Goal: Find specific page/section: Find specific page/section

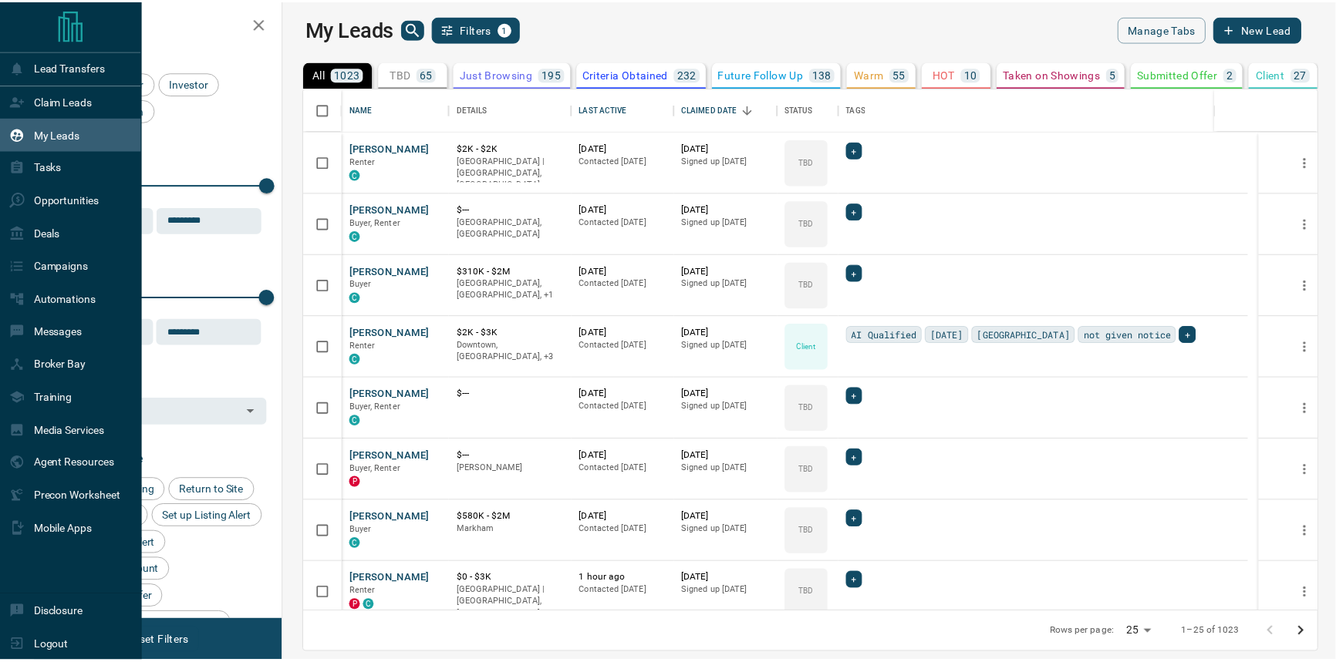
scroll to position [514, 1044]
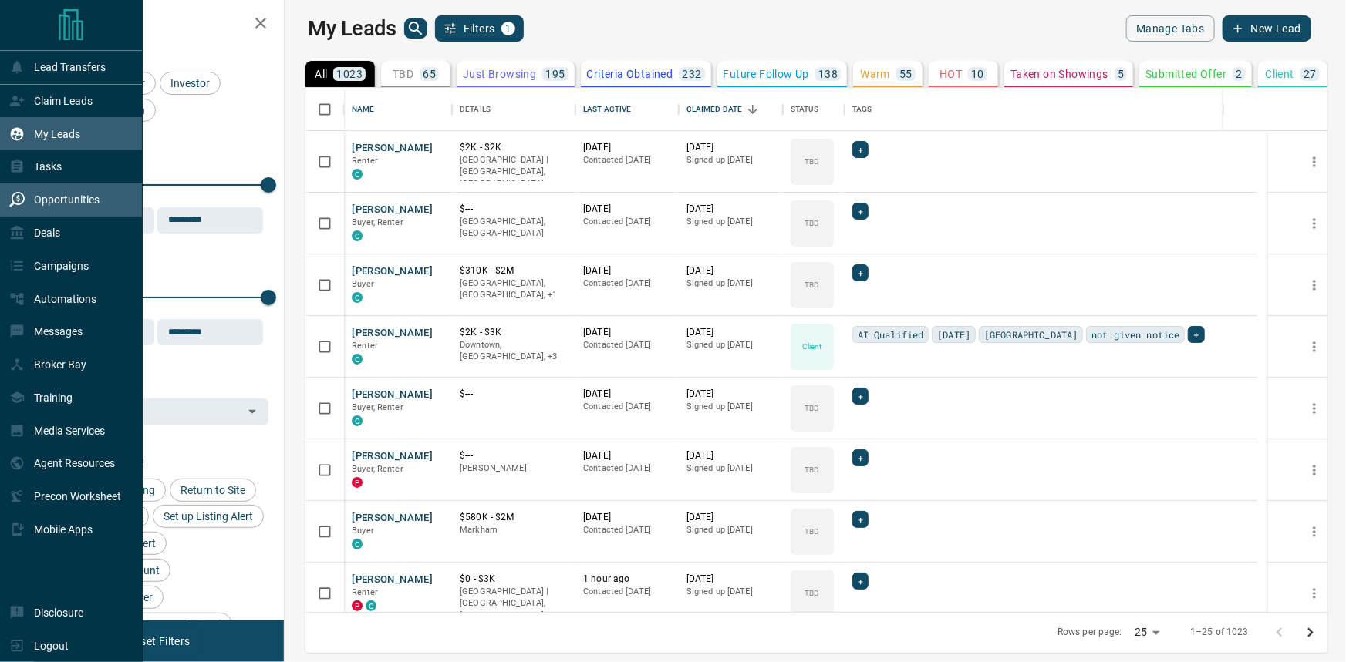
drag, startPoint x: 0, startPoint y: 0, endPoint x: 86, endPoint y: 198, distance: 215.9
click at [86, 198] on p "Opportunities" at bounding box center [67, 200] width 66 height 12
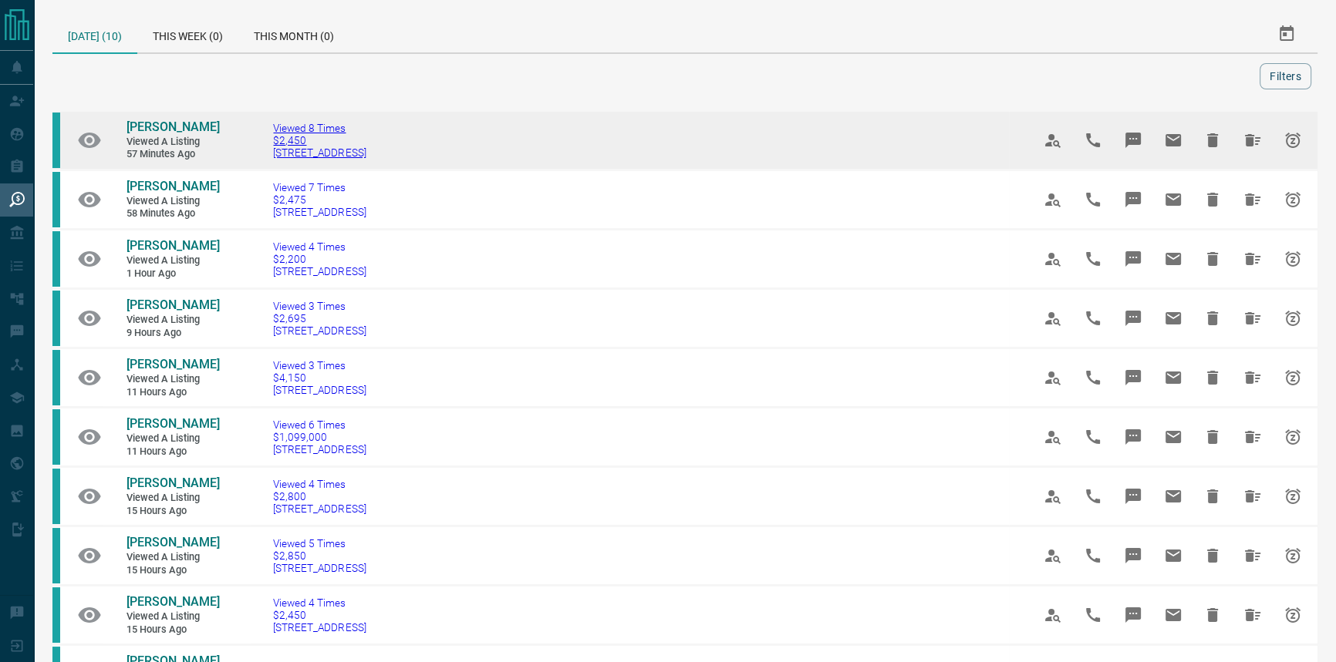
click at [366, 147] on span "[STREET_ADDRESS]" at bounding box center [319, 153] width 93 height 12
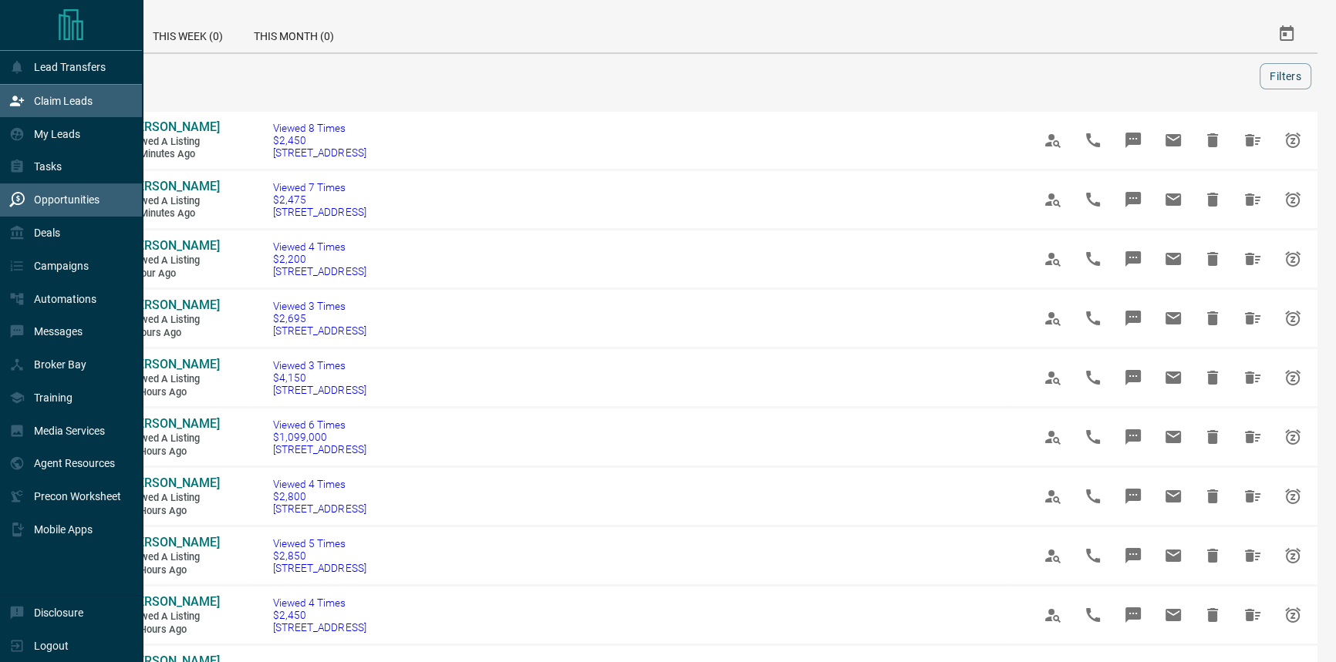
click at [20, 106] on icon at bounding box center [16, 100] width 15 height 15
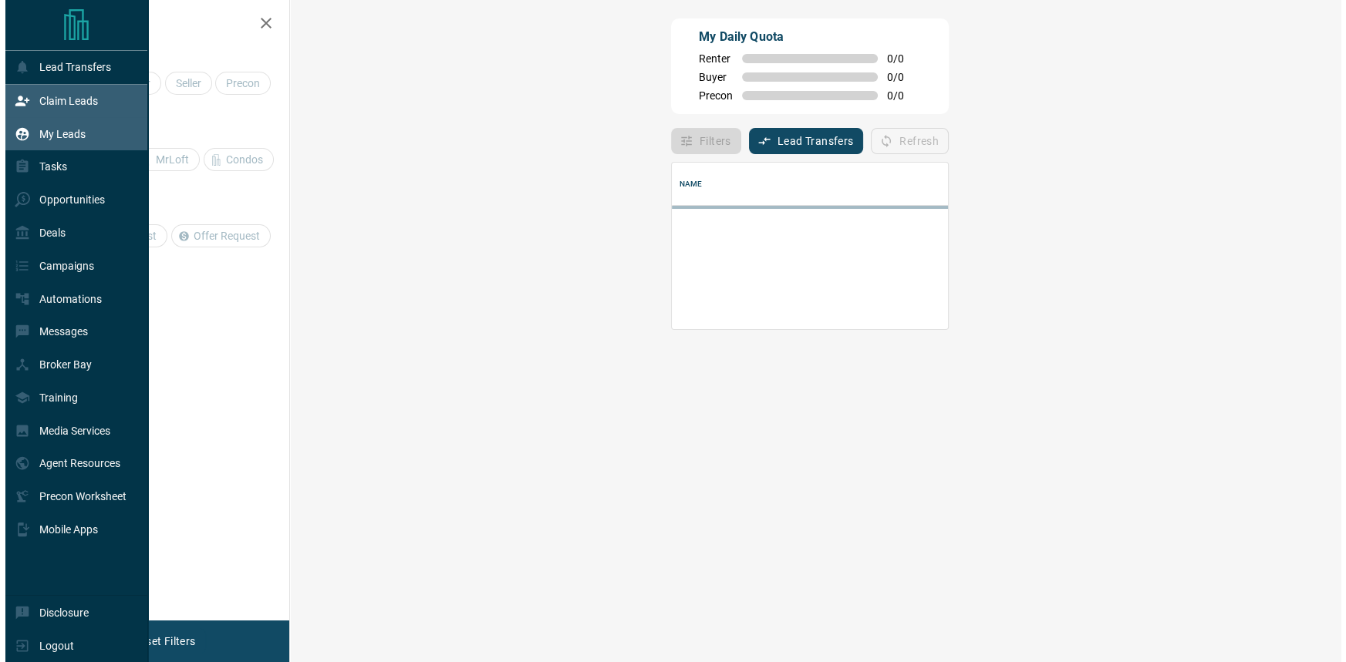
scroll to position [155, 1007]
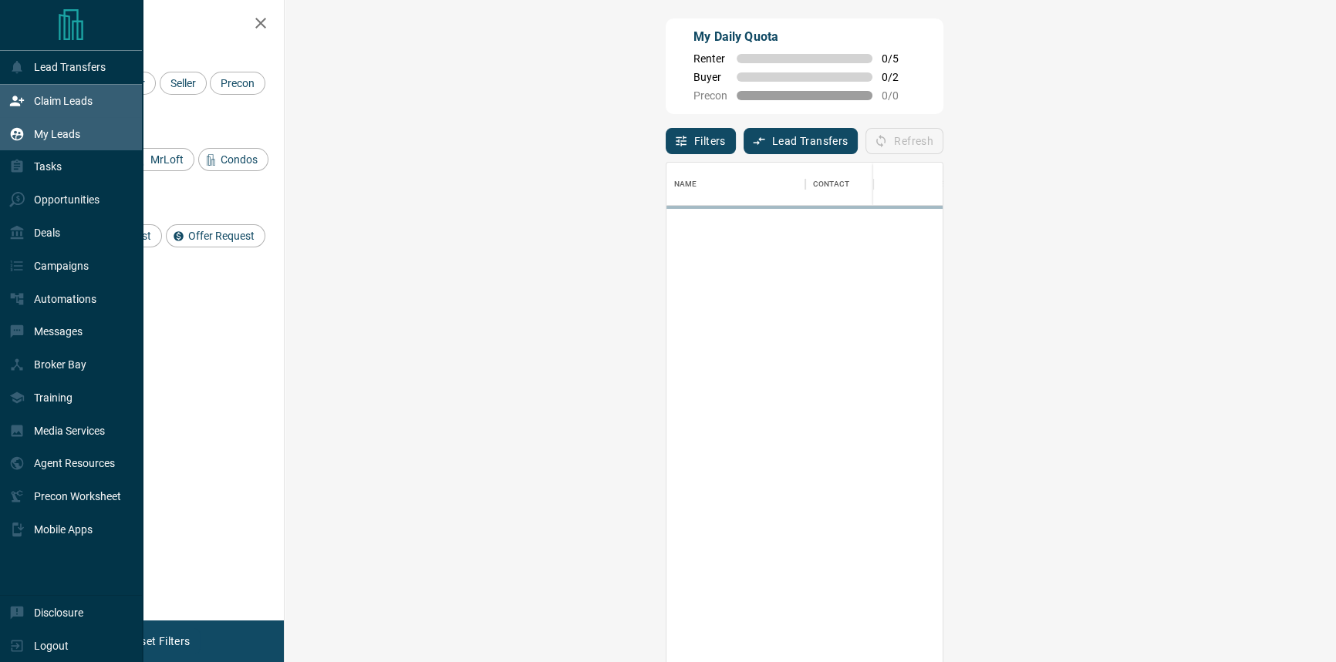
click at [48, 140] on p "My Leads" at bounding box center [57, 134] width 46 height 12
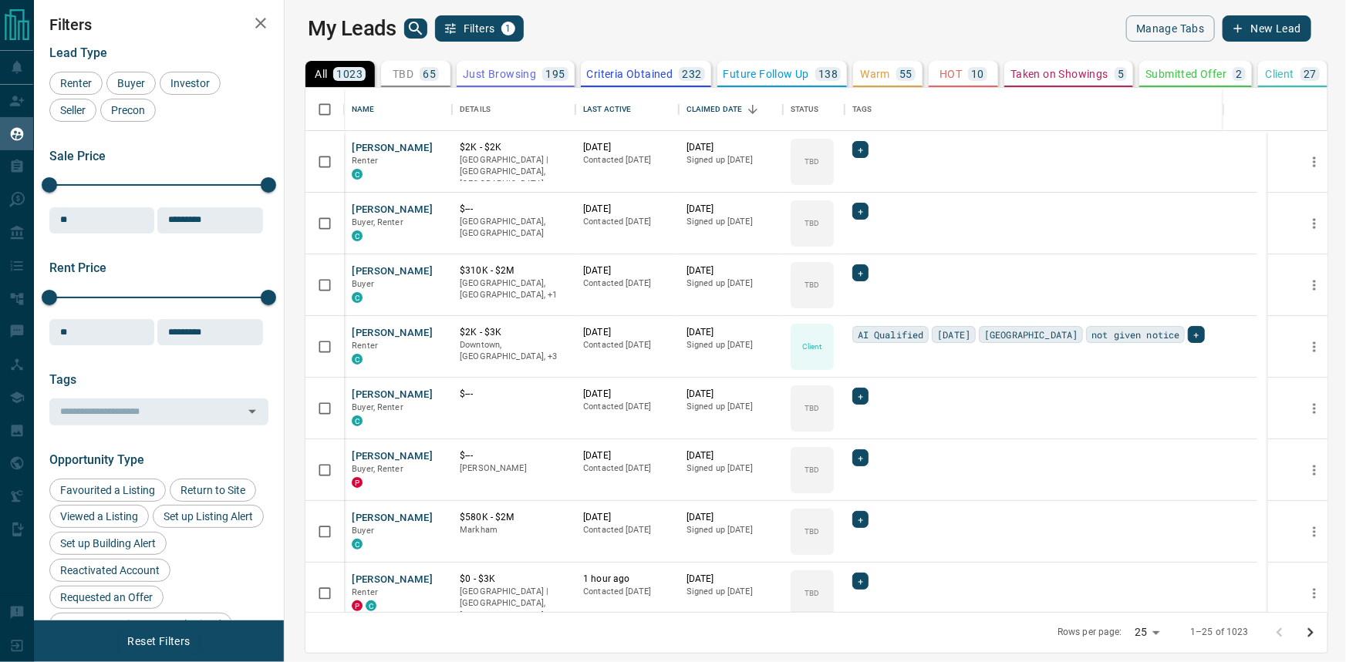
scroll to position [514, 1044]
click at [404, 34] on button "search button" at bounding box center [415, 29] width 23 height 20
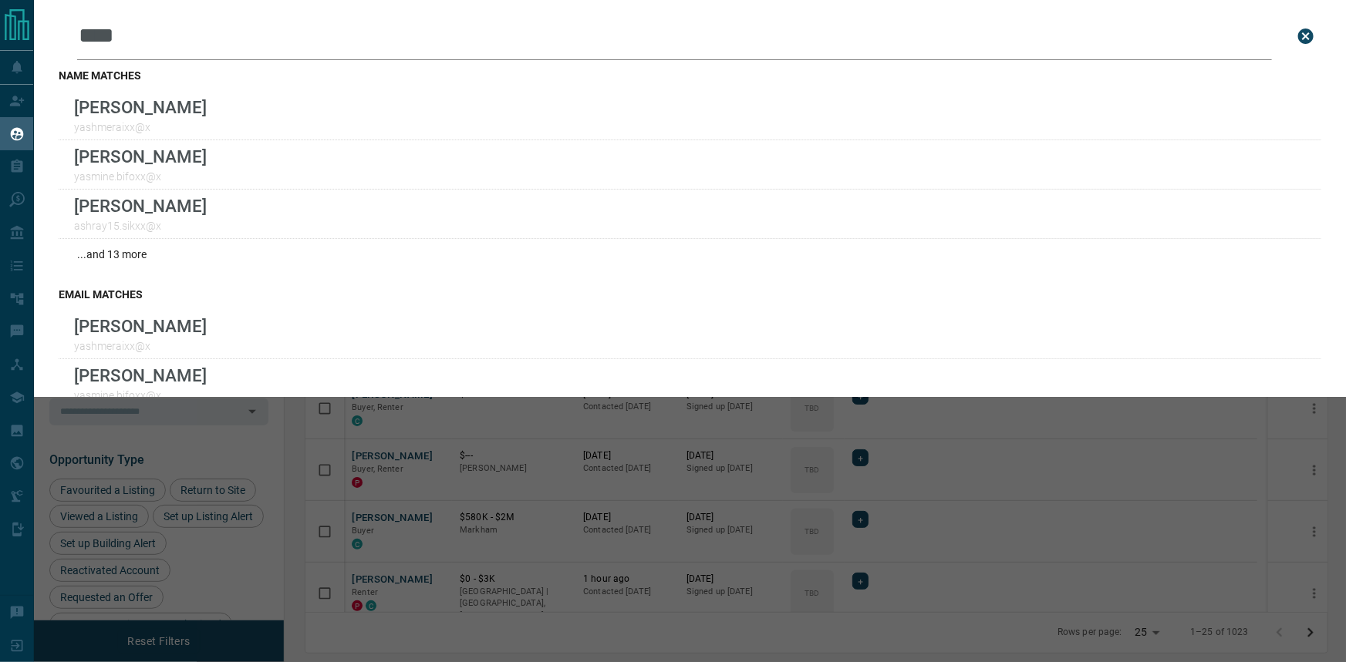
type input "****"
click at [1298, 40] on icon "close search bar" at bounding box center [1305, 36] width 15 height 15
